Goal: Use online tool/utility: Utilize a website feature to perform a specific function

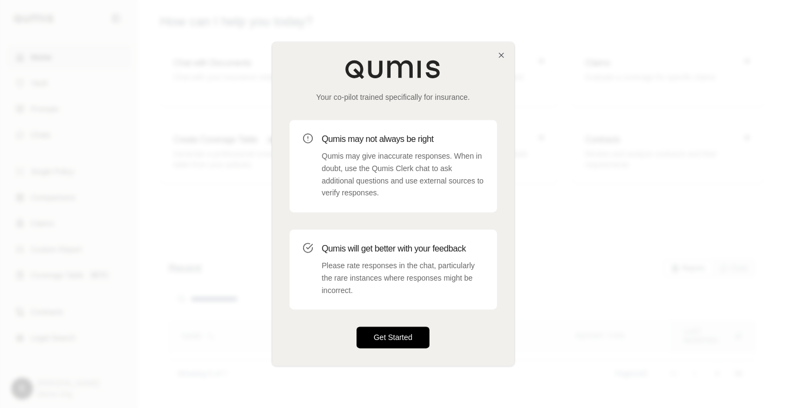
click at [416, 342] on button "Get Started" at bounding box center [392, 338] width 73 height 22
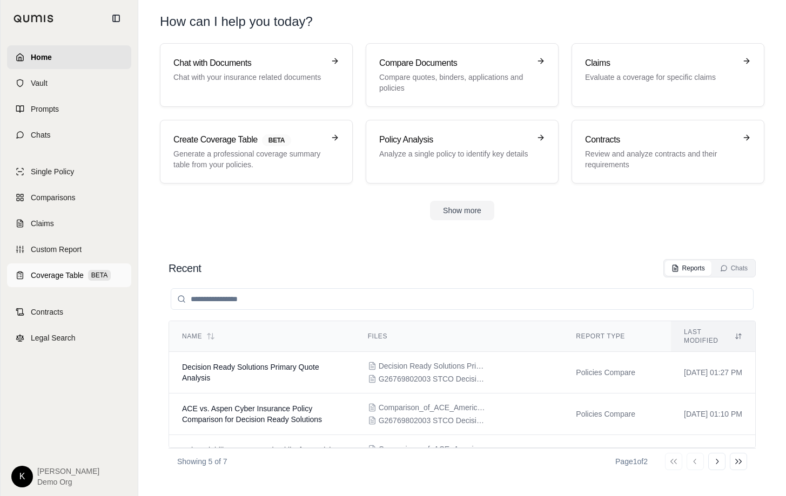
click at [52, 276] on span "Coverage Table" at bounding box center [57, 275] width 53 height 11
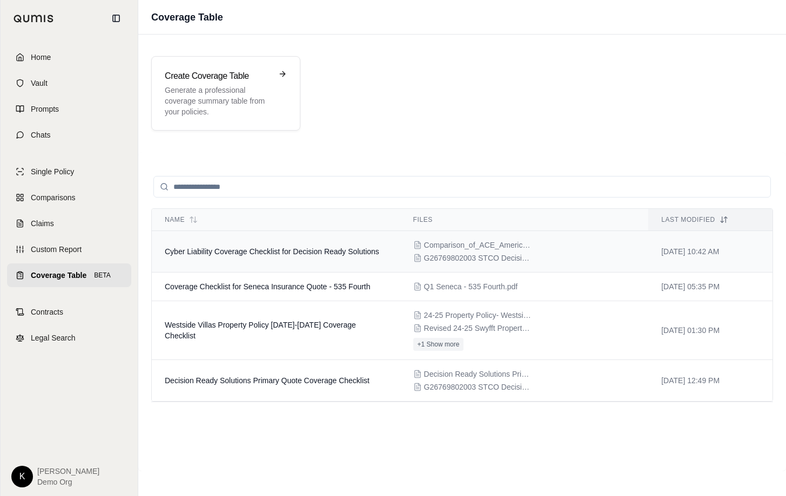
click at [300, 251] on span "Cyber Liability Coverage Checklist for Decision Ready Solutions" at bounding box center [272, 251] width 214 height 9
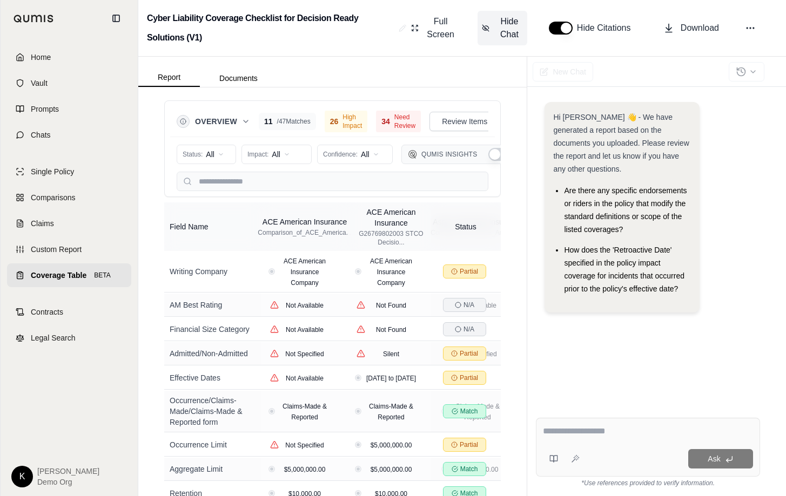
click at [502, 23] on span "Hide Chat" at bounding box center [509, 28] width 27 height 26
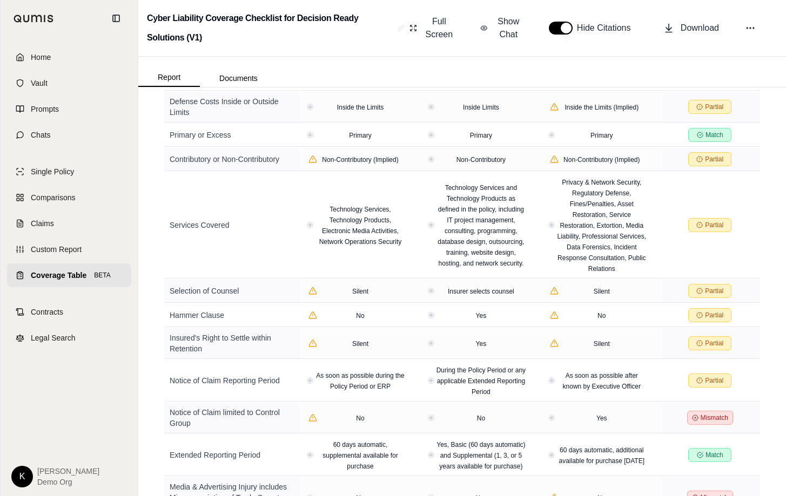
scroll to position [948, 0]
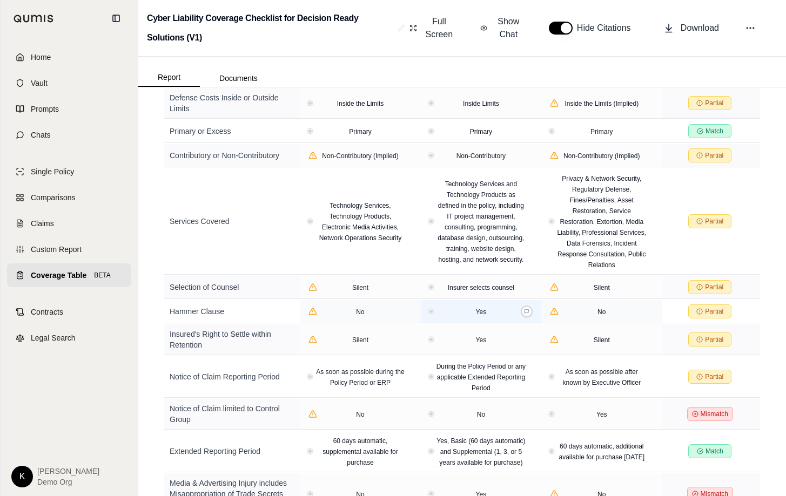
click at [481, 308] on span "Yes" at bounding box center [481, 312] width 11 height 8
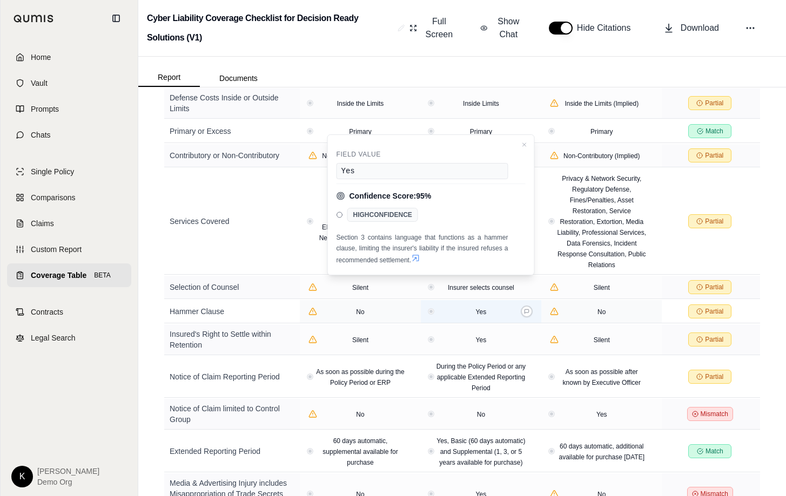
click at [432, 306] on div "Yes" at bounding box center [481, 311] width 112 height 11
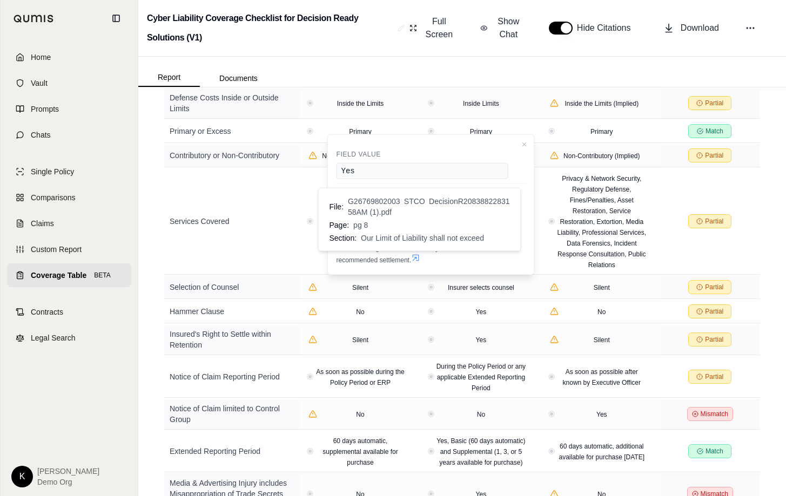
click at [419, 258] on icon at bounding box center [415, 258] width 9 height 9
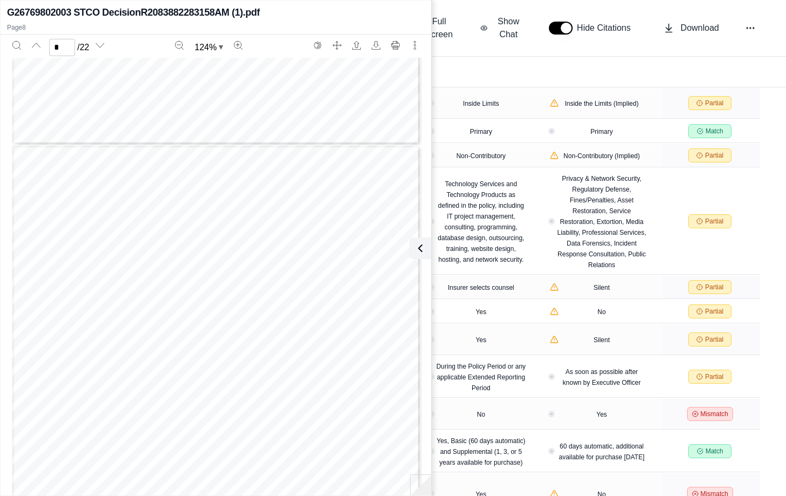
scroll to position [4146, 0]
type input "*"
click at [583, 306] on div "No" at bounding box center [601, 311] width 112 height 11
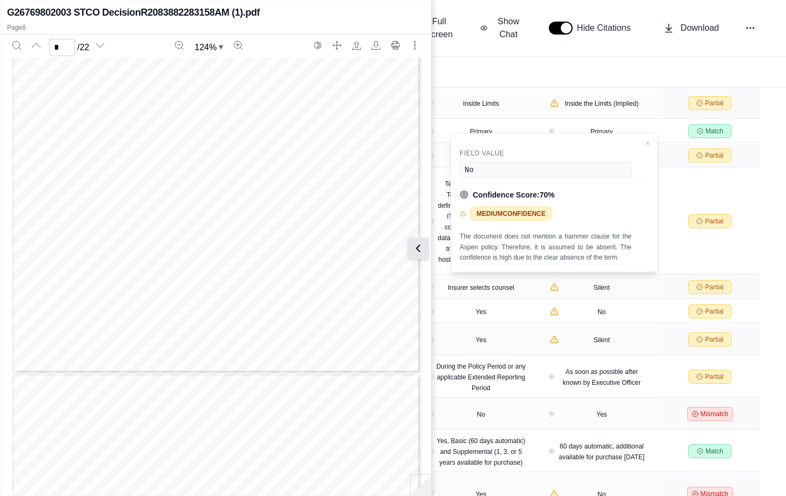
click at [425, 248] on button at bounding box center [418, 249] width 22 height 22
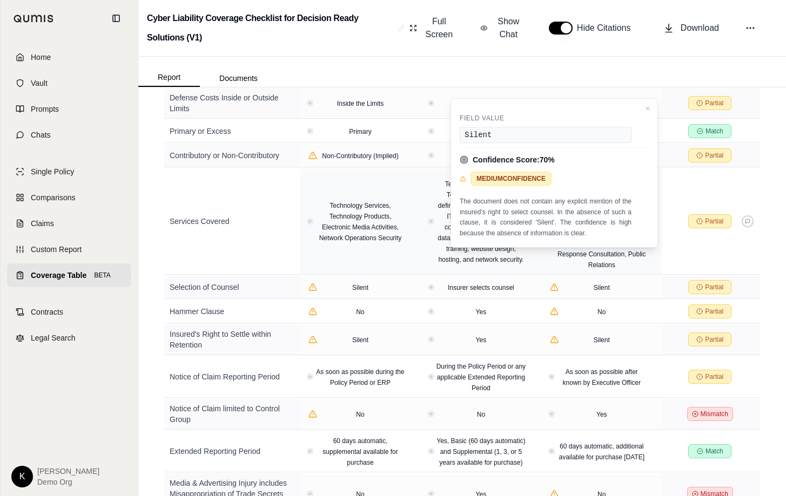
click at [753, 227] on td "Partial" at bounding box center [710, 221] width 98 height 106
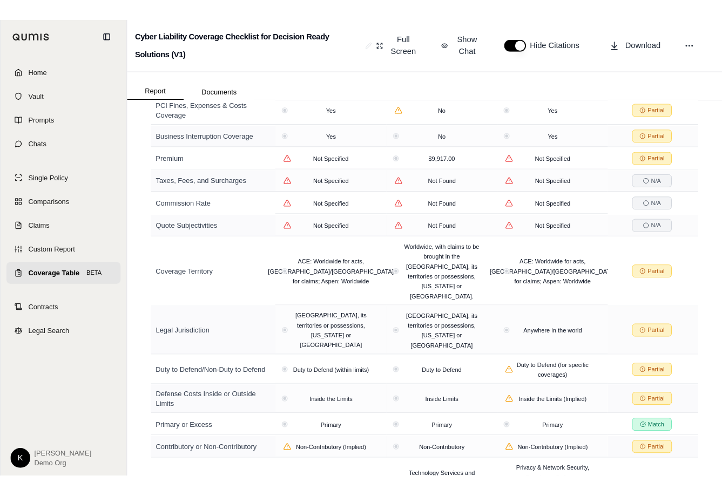
scroll to position [0, 0]
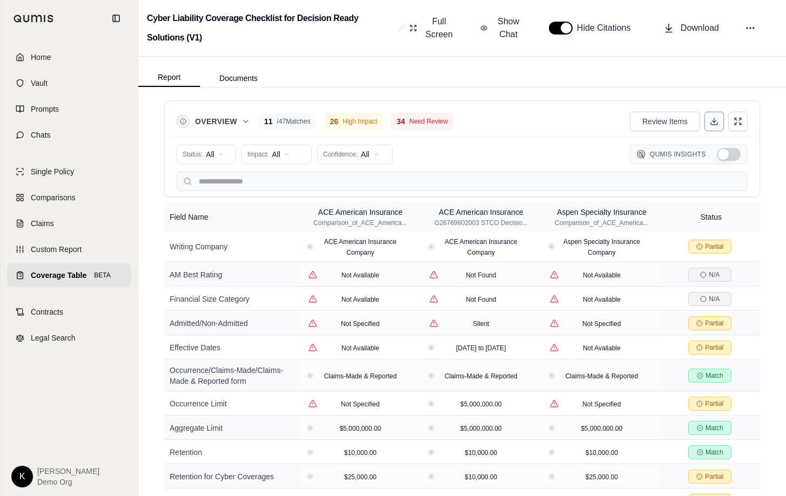
click at [709, 120] on icon at bounding box center [713, 121] width 9 height 9
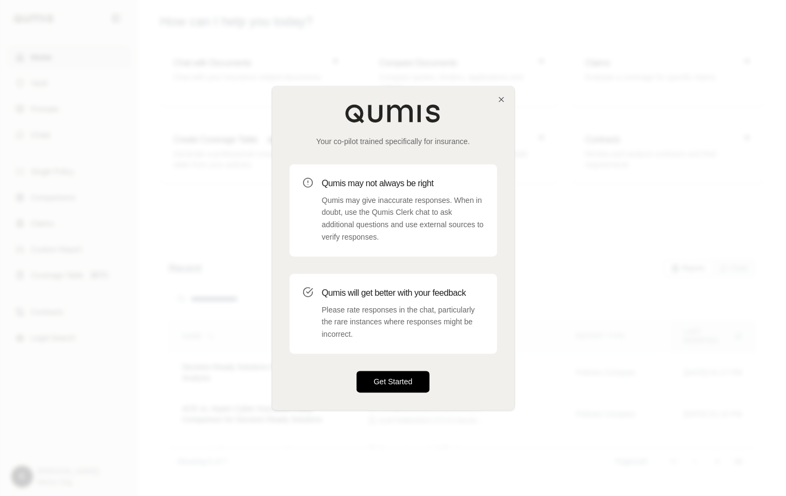
click at [377, 385] on button "Get Started" at bounding box center [392, 382] width 73 height 22
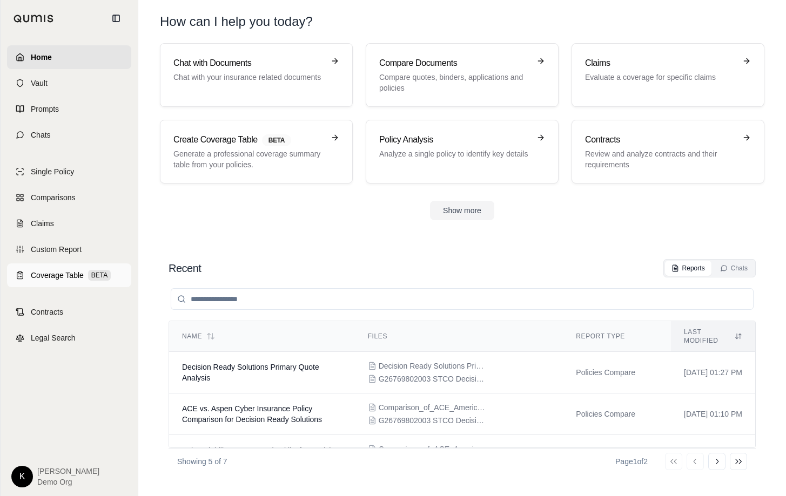
click at [49, 276] on span "Coverage Table" at bounding box center [57, 275] width 53 height 11
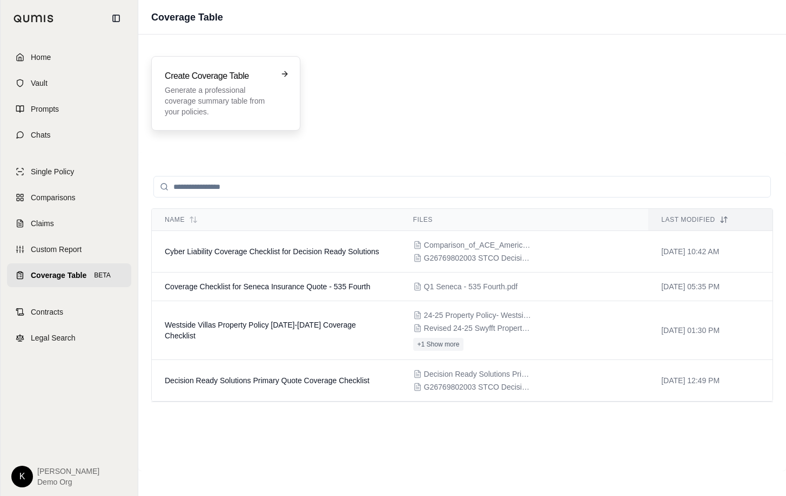
click at [246, 116] on p "Generate a professional coverage summary table from your policies." at bounding box center [218, 101] width 107 height 32
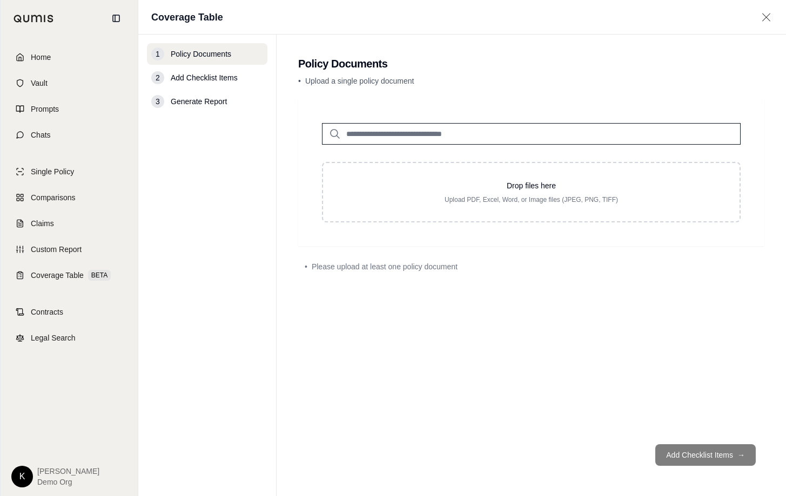
click at [419, 139] on input "search" at bounding box center [531, 134] width 418 height 22
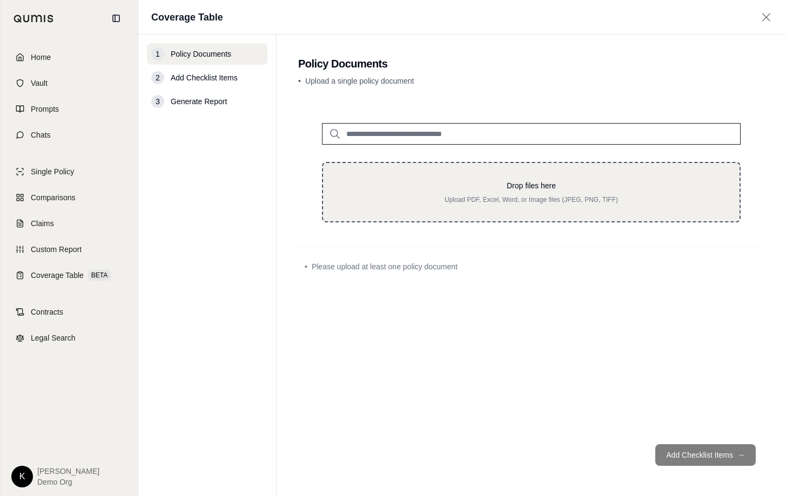
click at [458, 194] on div "Drop files here Upload PDF, Excel, Word, or Image files (JPEG, PNG, TIFF)" at bounding box center [531, 192] width 382 height 24
